Goal: Task Accomplishment & Management: Manage account settings

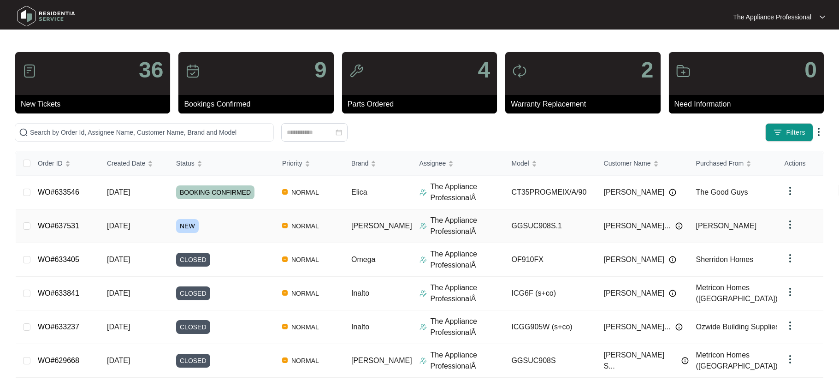
click at [124, 231] on td "[DATE]" at bounding box center [134, 226] width 69 height 34
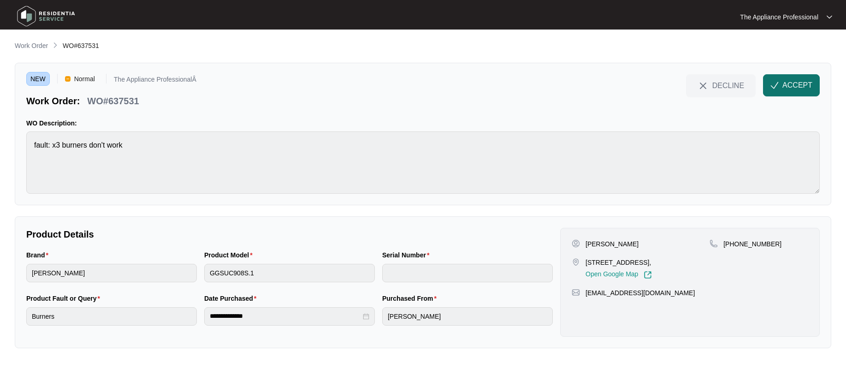
click at [803, 84] on span "ACCEPT" at bounding box center [797, 85] width 30 height 11
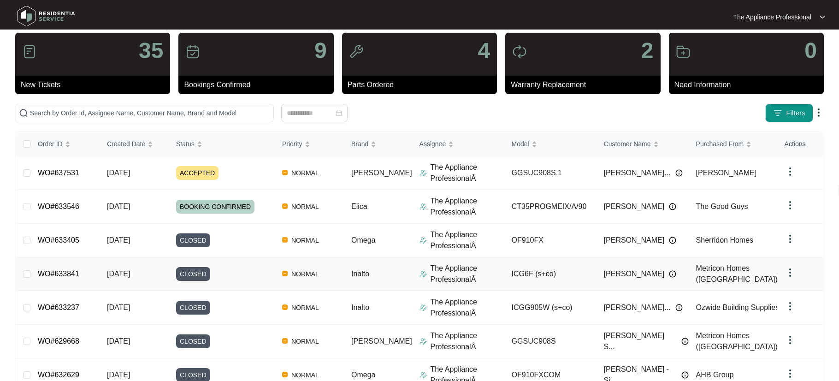
scroll to position [176, 0]
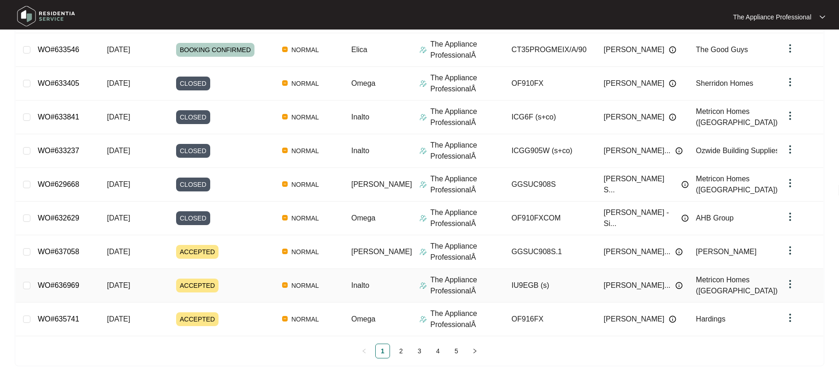
click at [109, 290] on td "[DATE]" at bounding box center [134, 286] width 69 height 34
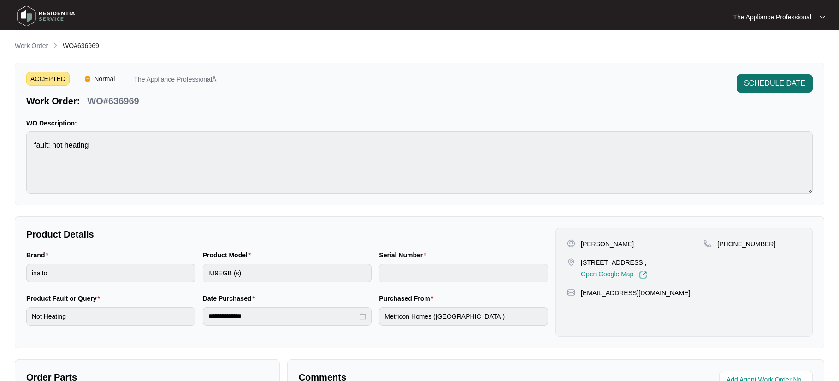
click at [760, 87] on span "SCHEDULE DATE" at bounding box center [774, 83] width 61 height 11
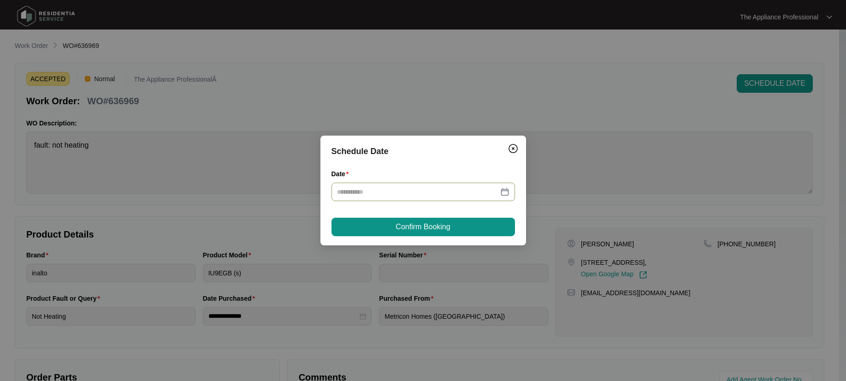
click at [502, 190] on div at bounding box center [423, 192] width 172 height 10
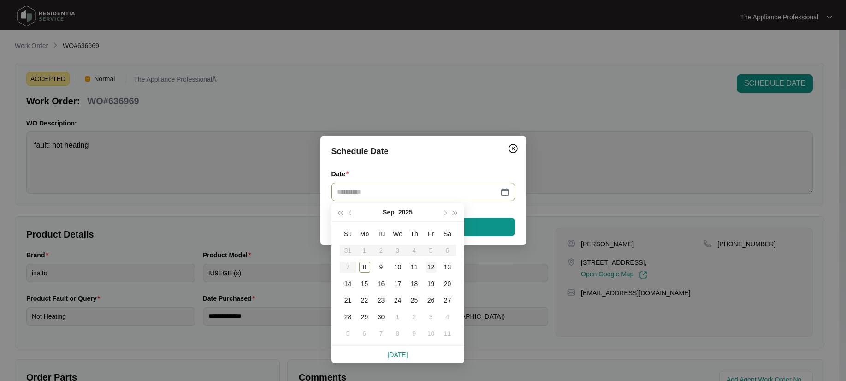
type input "**********"
click at [433, 266] on div "12" at bounding box center [430, 266] width 11 height 11
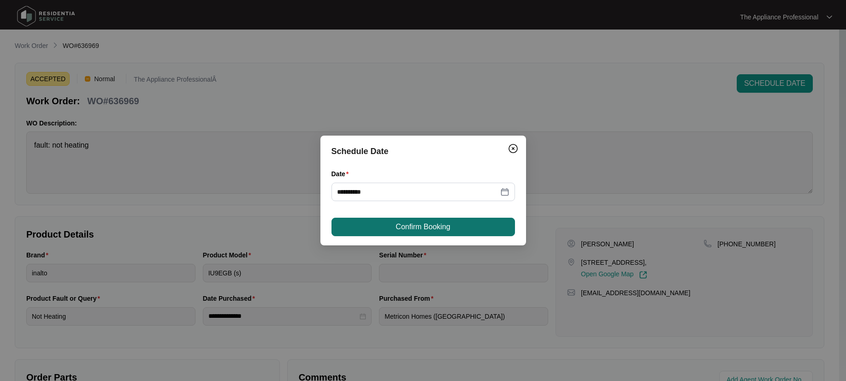
click at [426, 225] on span "Confirm Booking" at bounding box center [422, 226] width 54 height 11
